Goal: Task Accomplishment & Management: Complete application form

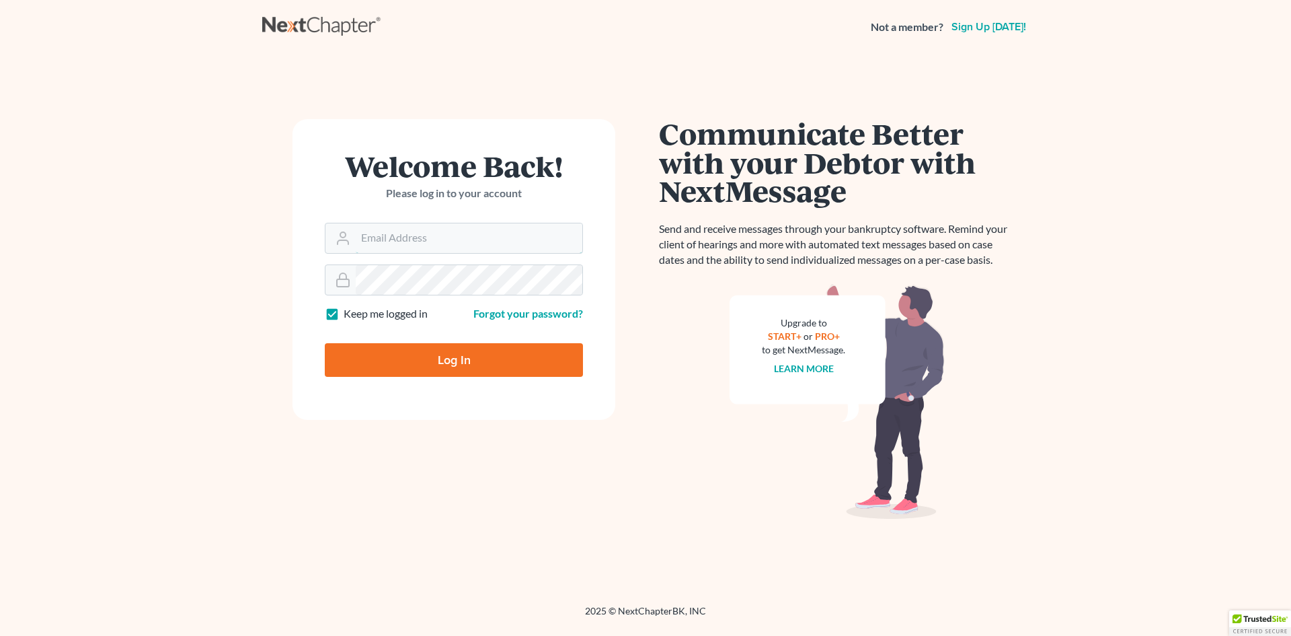
type input "[EMAIL_ADDRESS][DOMAIN_NAME]"
click at [420, 358] on input "Log In" at bounding box center [454, 360] width 258 height 34
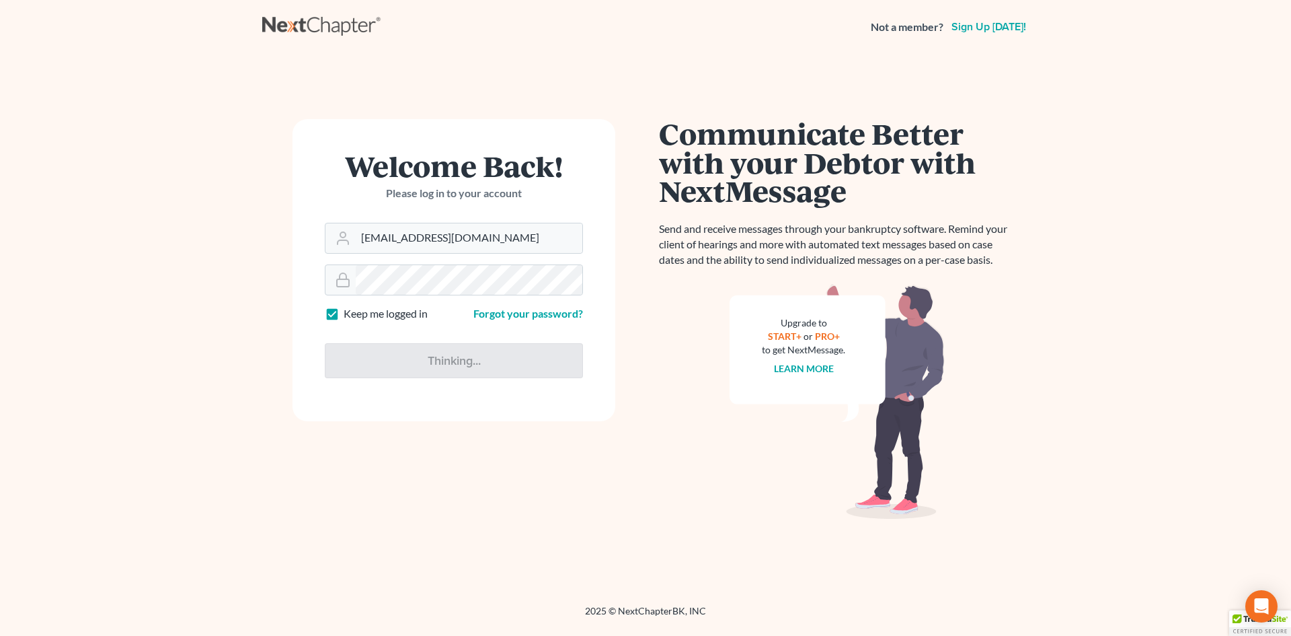
type input "Thinking..."
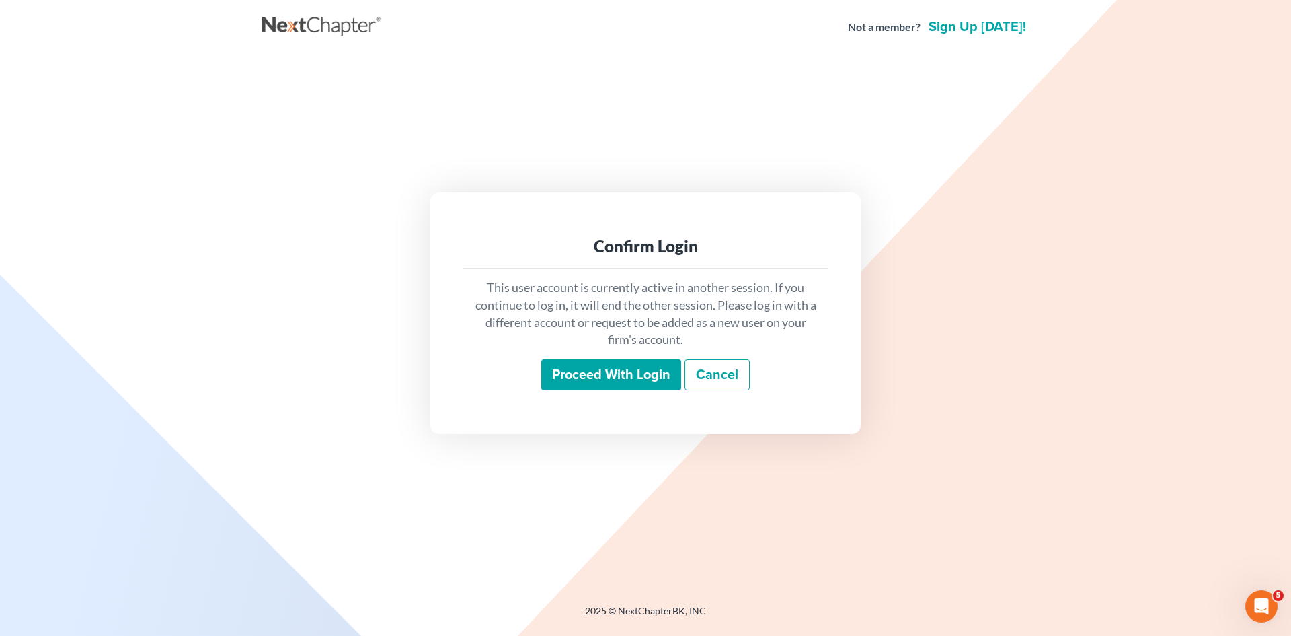
click at [626, 377] on input "Proceed with login" at bounding box center [611, 374] width 140 height 31
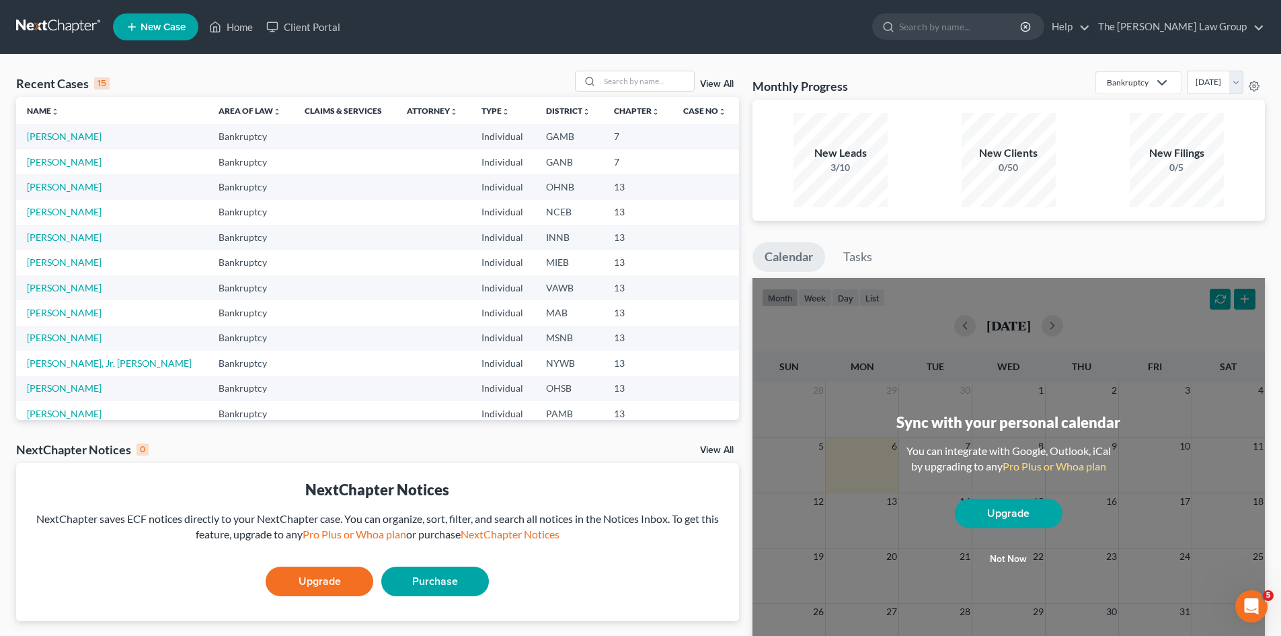
click at [162, 27] on span "New Case" at bounding box center [163, 27] width 45 height 10
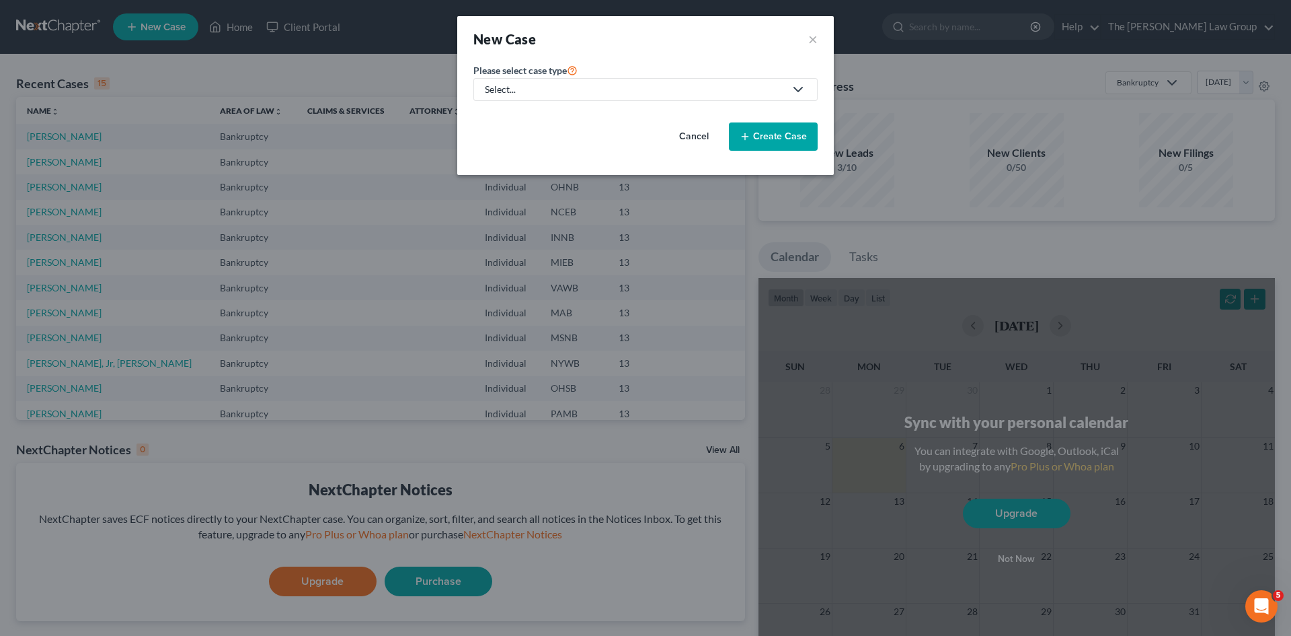
click at [635, 86] on div "Select..." at bounding box center [635, 89] width 300 height 13
click at [529, 118] on div "Bankruptcy" at bounding box center [512, 116] width 52 height 13
select select "19"
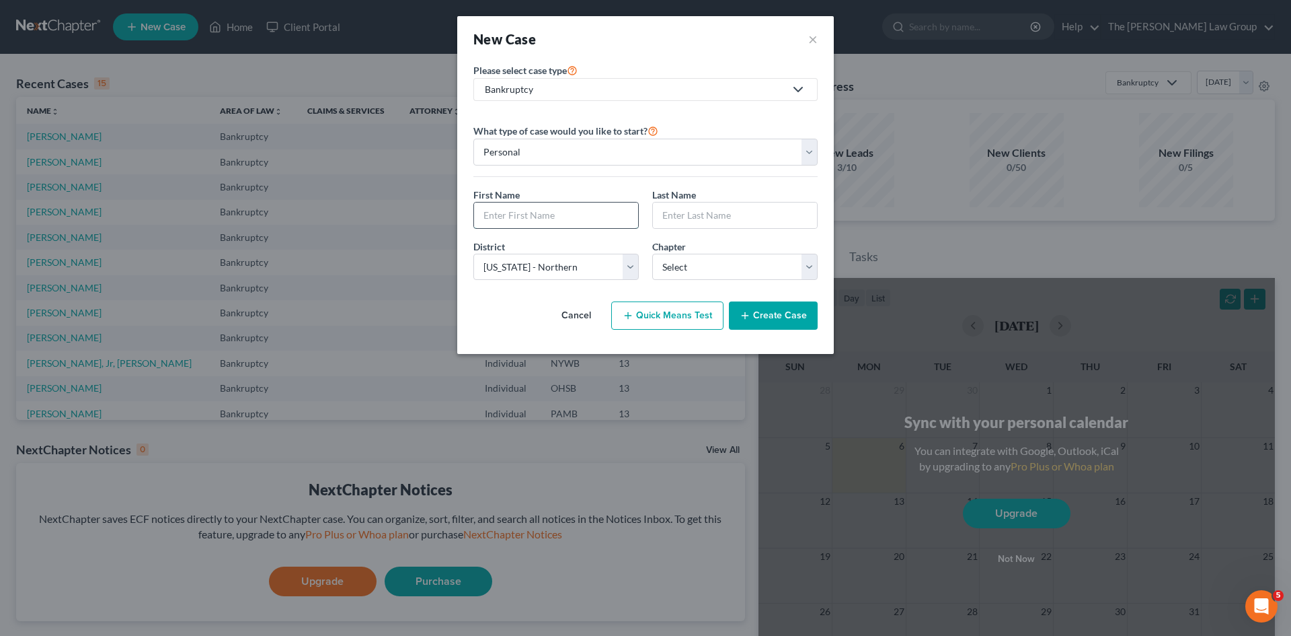
click at [583, 215] on input "text" at bounding box center [556, 215] width 164 height 26
type input "EMEKA"
type input "NWOSU"
click at [729, 268] on select "Select 7 11 12 13" at bounding box center [734, 267] width 165 height 27
select select "0"
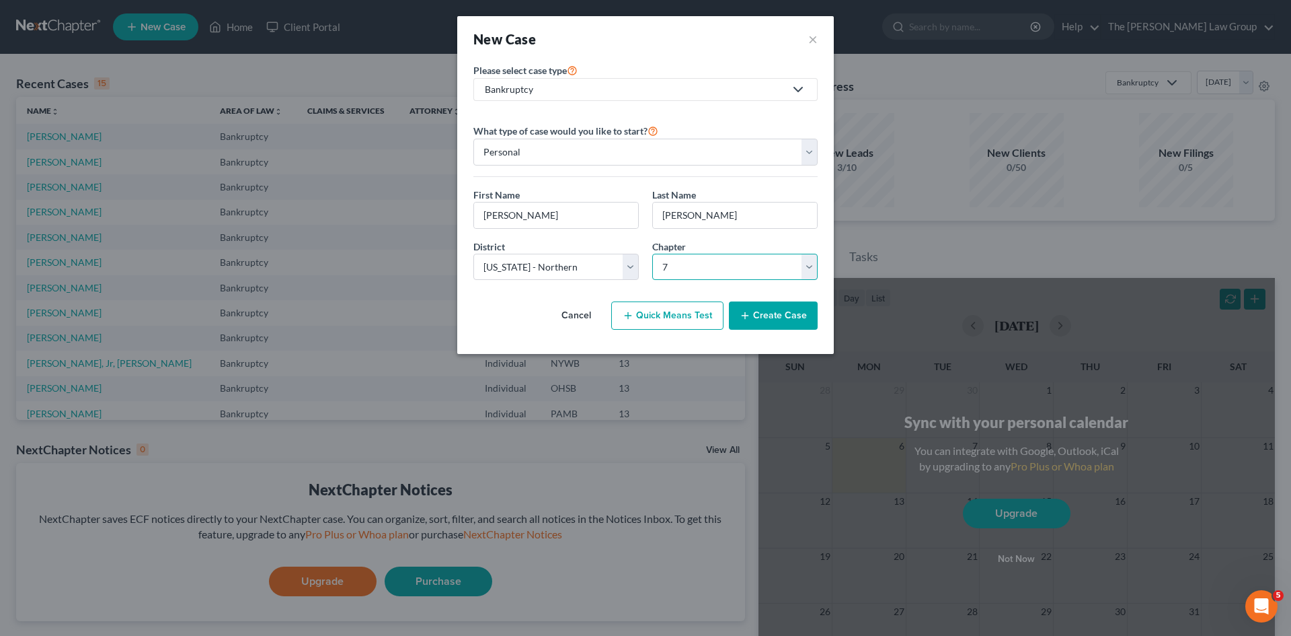
click at [652, 254] on select "Select 7 11 12 13" at bounding box center [734, 267] width 165 height 27
click at [767, 318] on button "Create Case" at bounding box center [773, 315] width 89 height 28
